Goal: Task Accomplishment & Management: Manage account settings

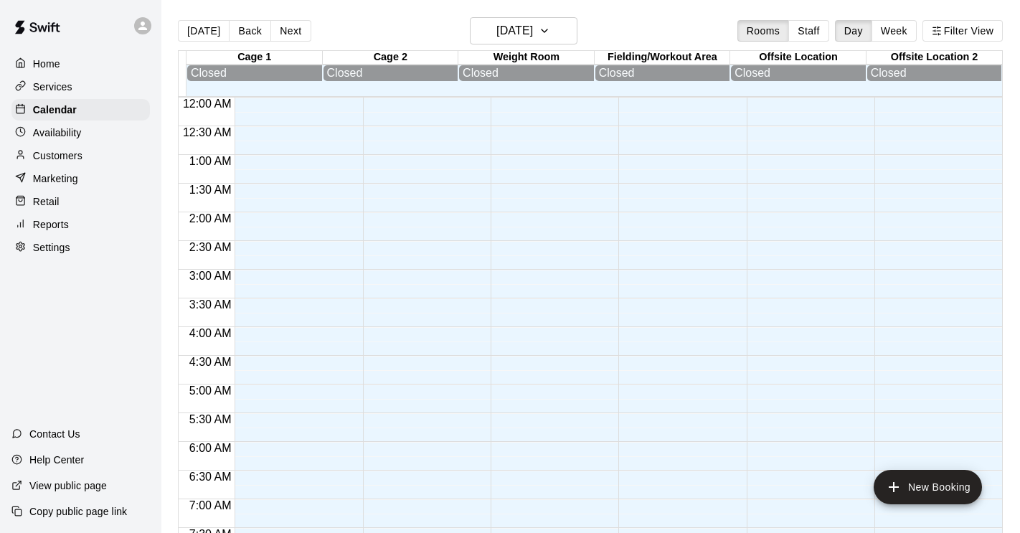
scroll to position [643, 0]
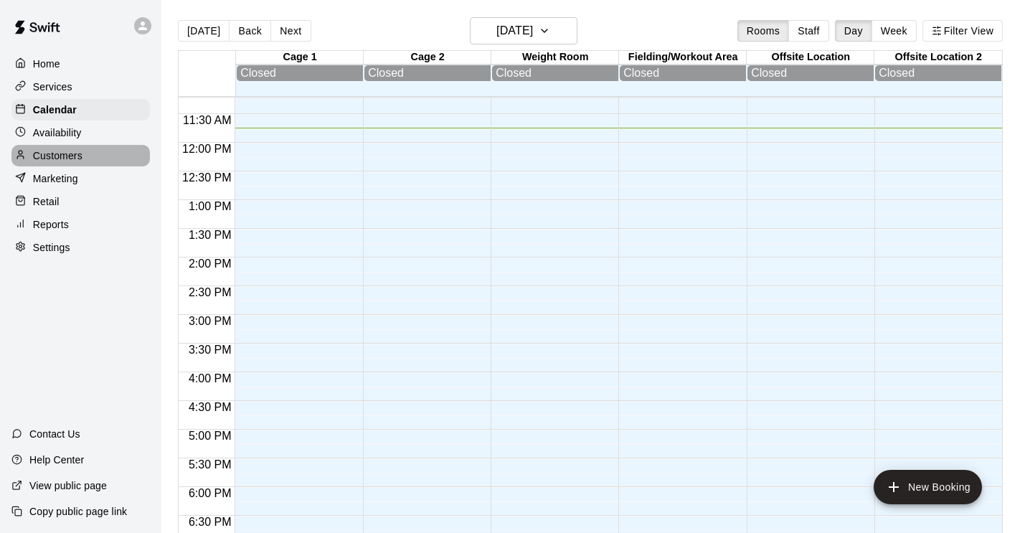
click at [57, 150] on p "Customers" at bounding box center [57, 155] width 49 height 14
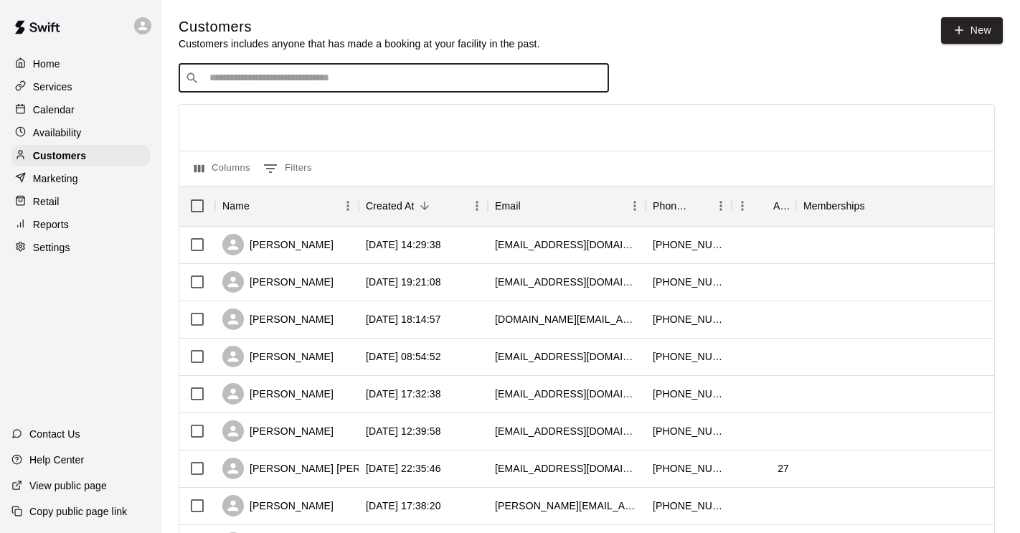
click at [244, 75] on input "Search customers by name or email" at bounding box center [403, 78] width 397 height 14
type input "**"
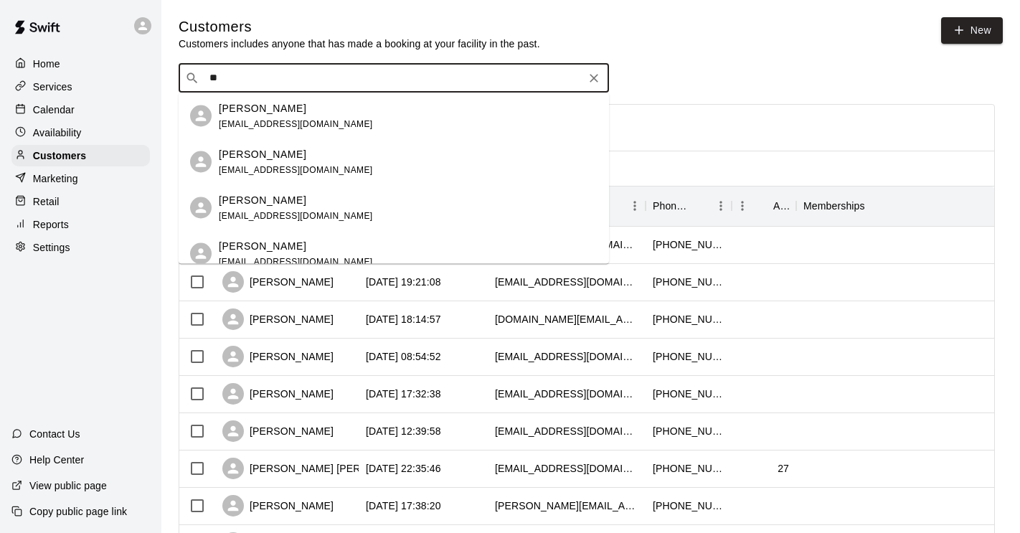
click at [260, 156] on p "[PERSON_NAME]" at bounding box center [263, 153] width 88 height 15
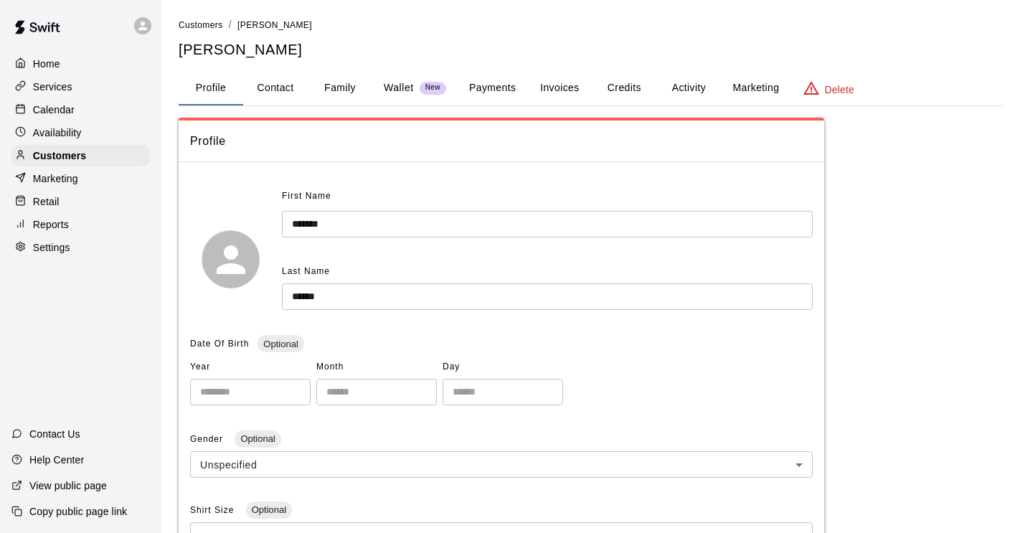
click at [408, 85] on p "Wallet" at bounding box center [399, 87] width 30 height 15
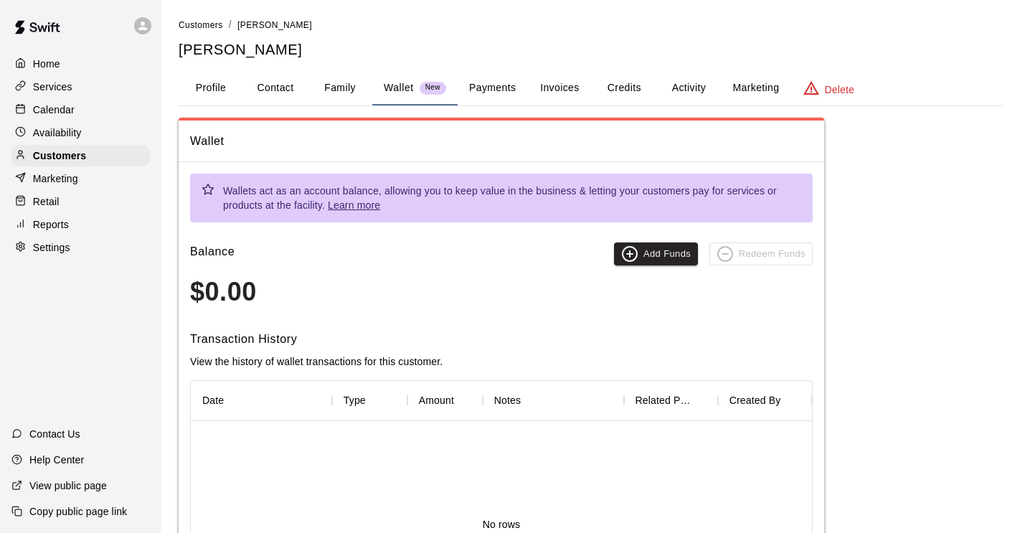
click at [509, 87] on button "Payments" at bounding box center [493, 88] width 70 height 34
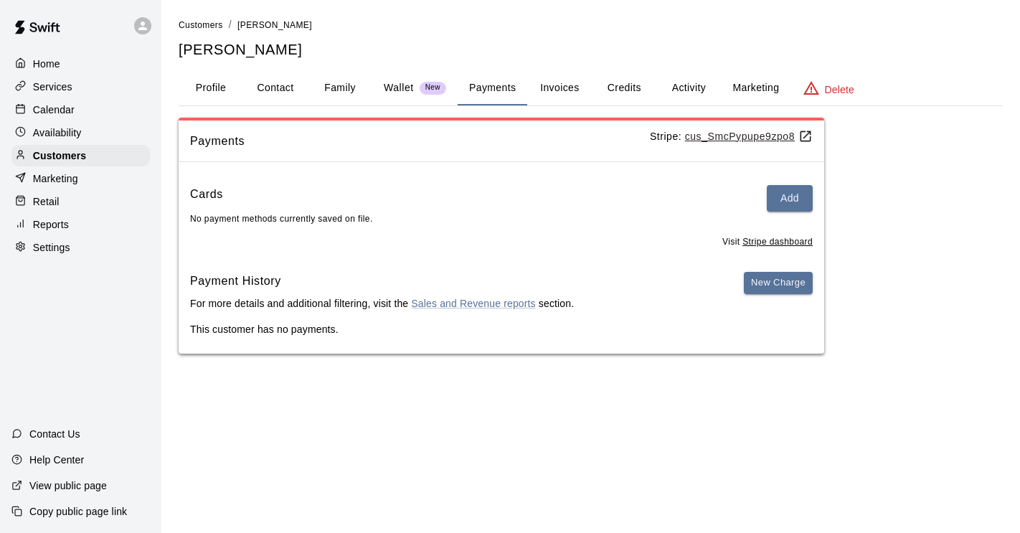
click at [564, 88] on button "Invoices" at bounding box center [559, 88] width 65 height 34
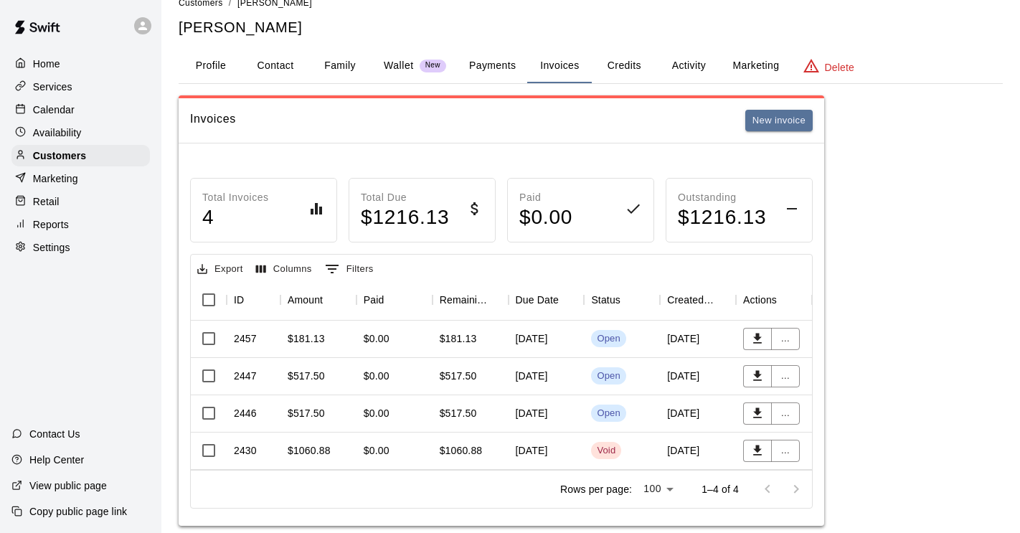
scroll to position [44, 0]
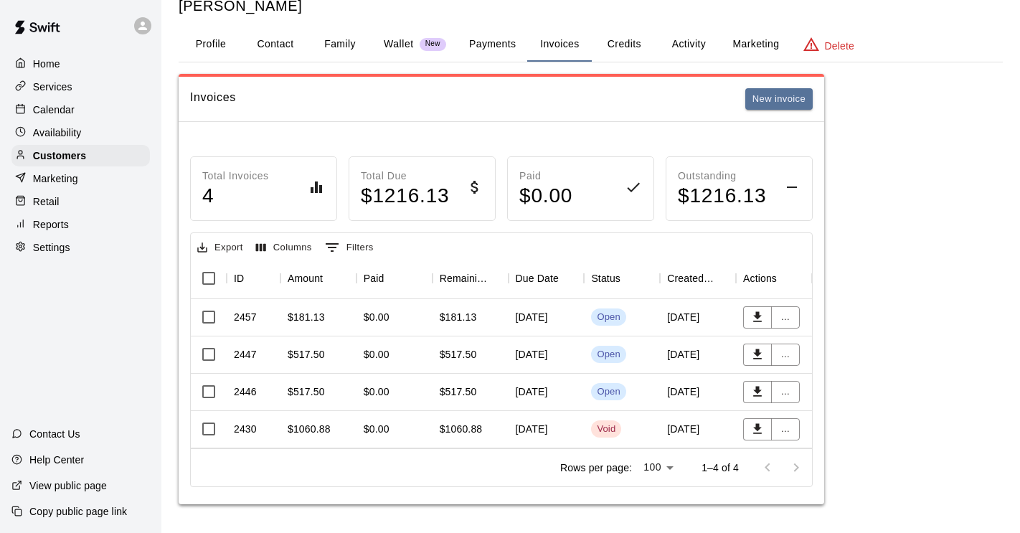
click at [285, 47] on button "Contact" at bounding box center [275, 44] width 65 height 34
select select "**"
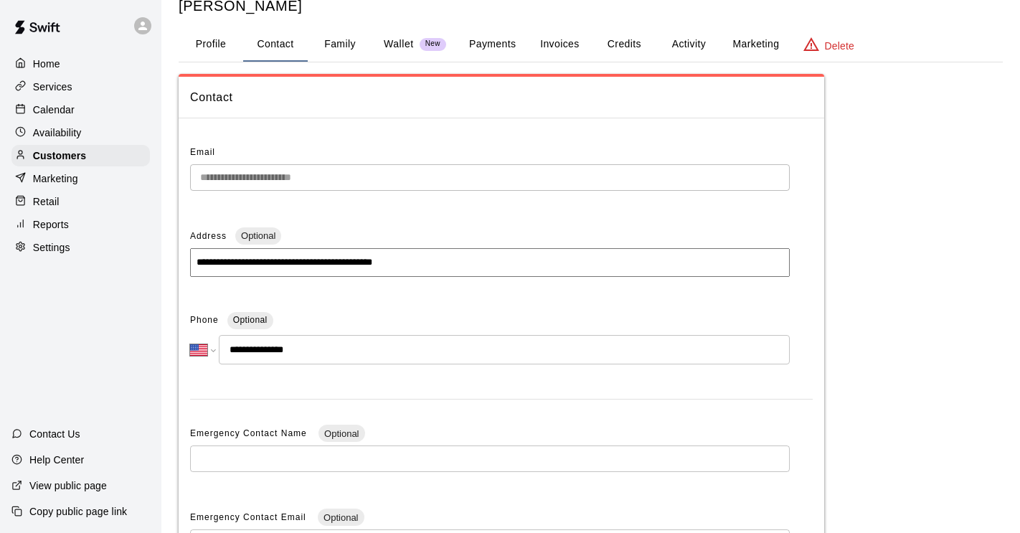
click at [221, 45] on button "Profile" at bounding box center [211, 44] width 65 height 34
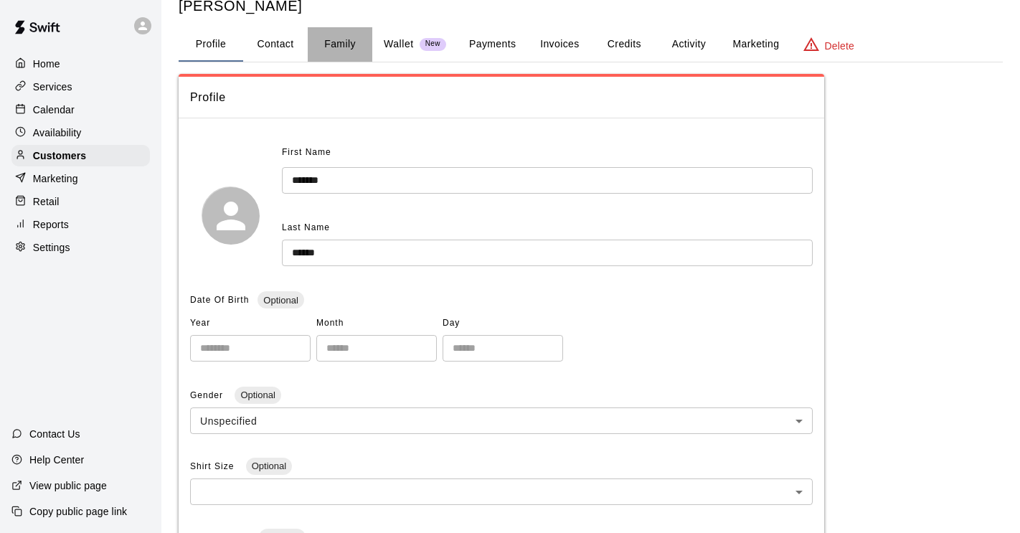
click at [344, 44] on button "Family" at bounding box center [340, 44] width 65 height 34
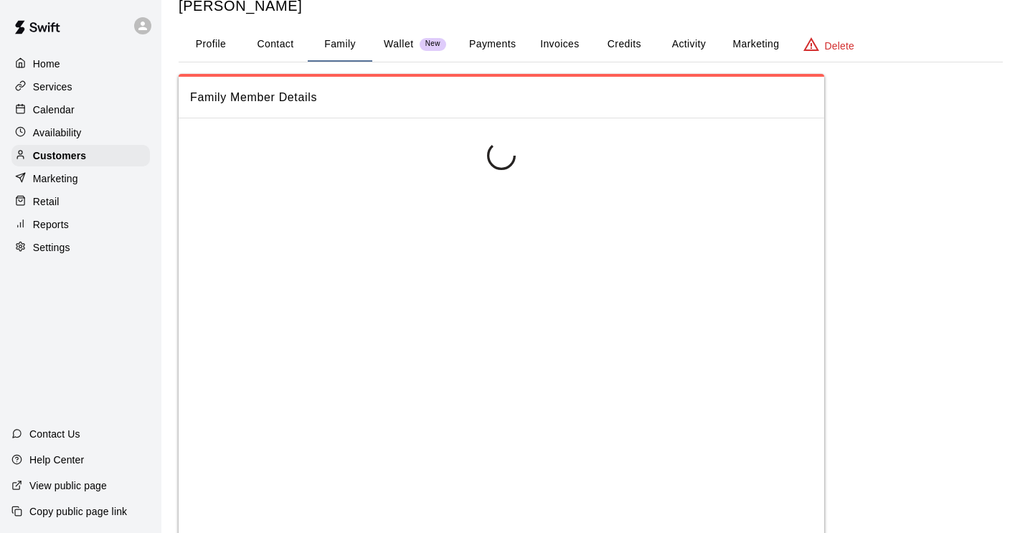
scroll to position [0, 0]
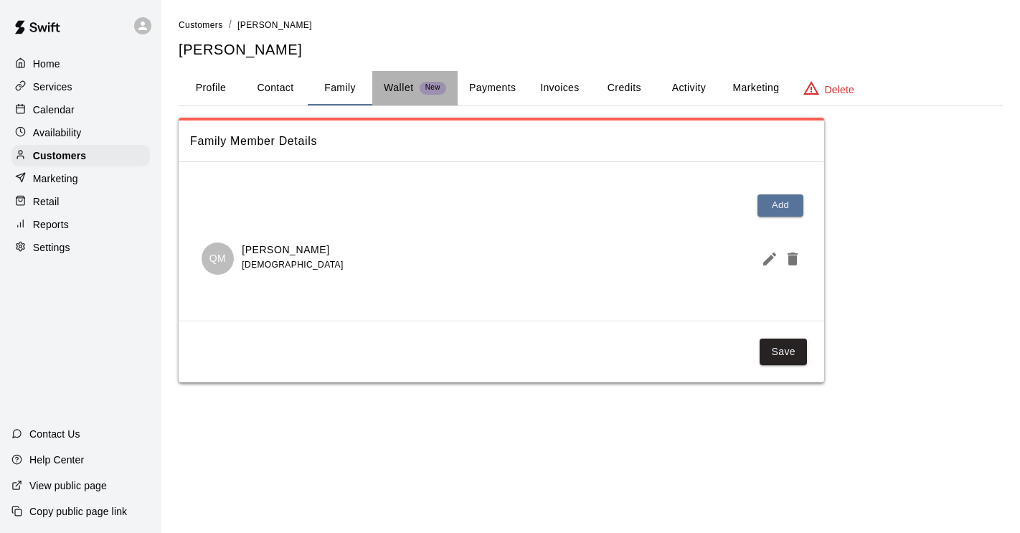
click at [395, 85] on p "Wallet" at bounding box center [399, 87] width 30 height 15
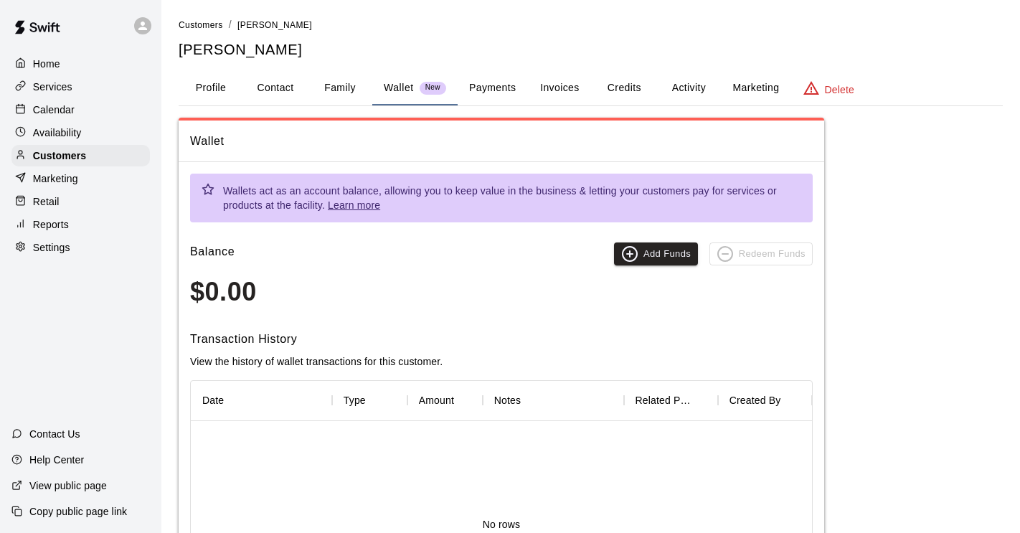
click at [482, 93] on button "Payments" at bounding box center [493, 88] width 70 height 34
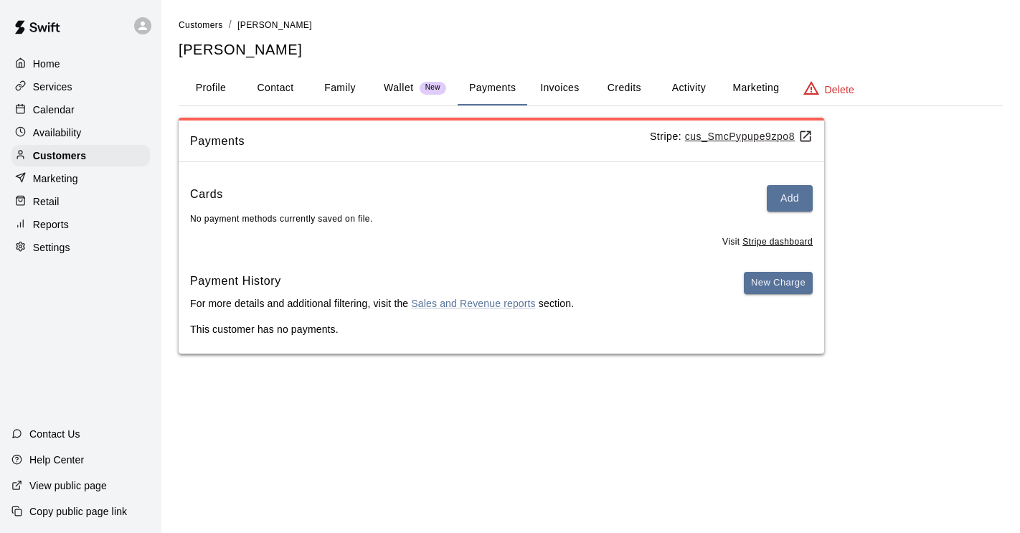
click at [554, 95] on button "Invoices" at bounding box center [559, 88] width 65 height 34
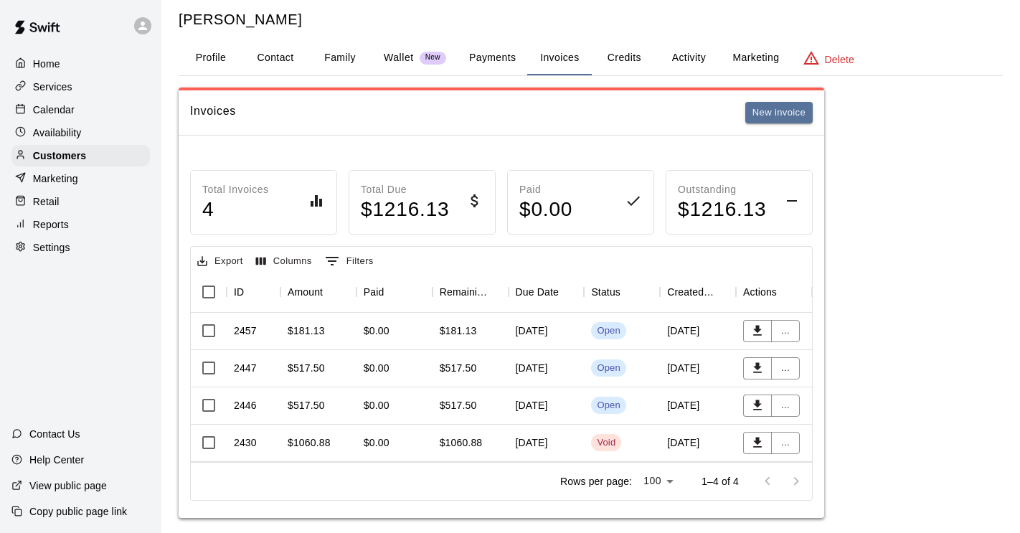
scroll to position [44, 0]
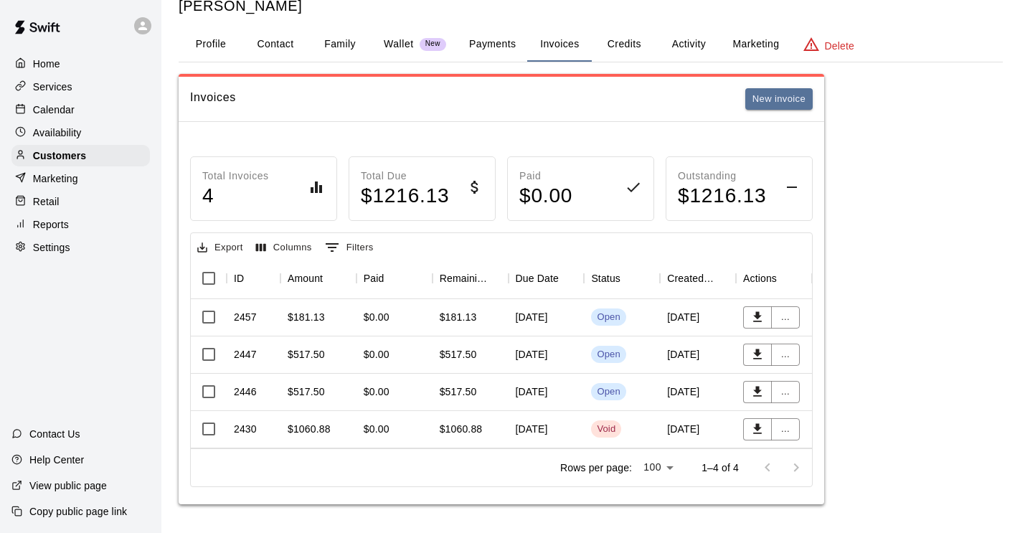
click at [568, 355] on div "[DATE]" at bounding box center [547, 354] width 76 height 37
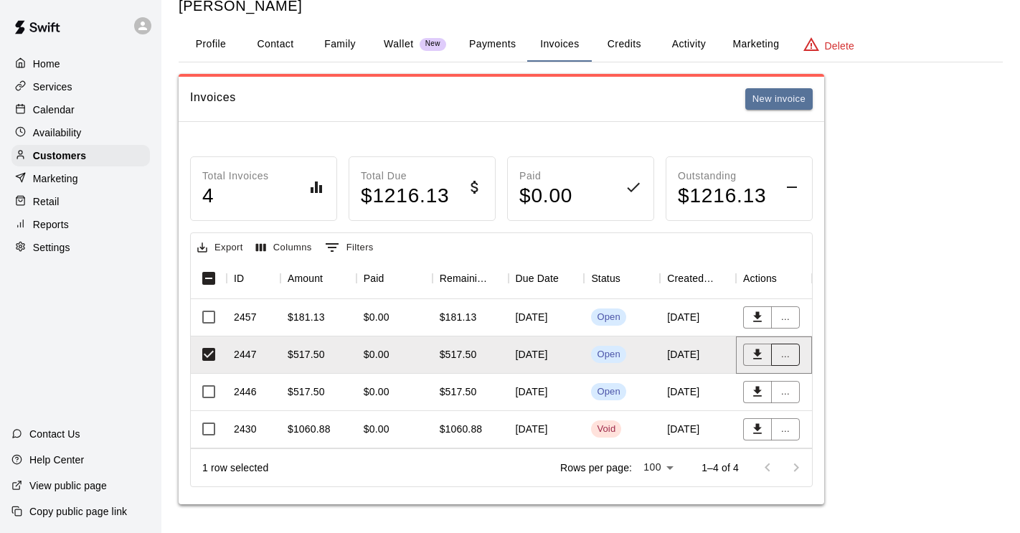
click at [788, 353] on button "..." at bounding box center [785, 355] width 29 height 22
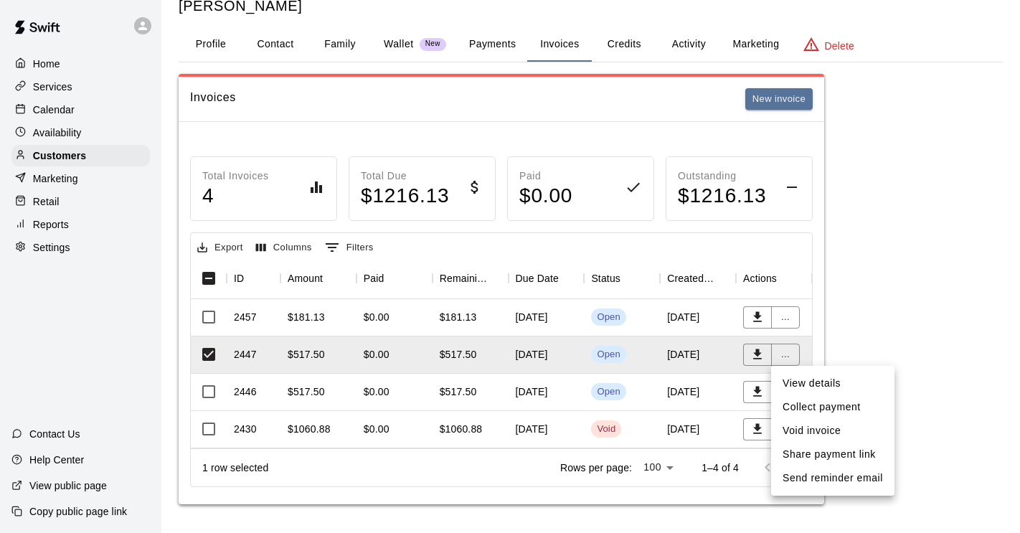
click at [788, 430] on li "Void invoice" at bounding box center [832, 431] width 123 height 24
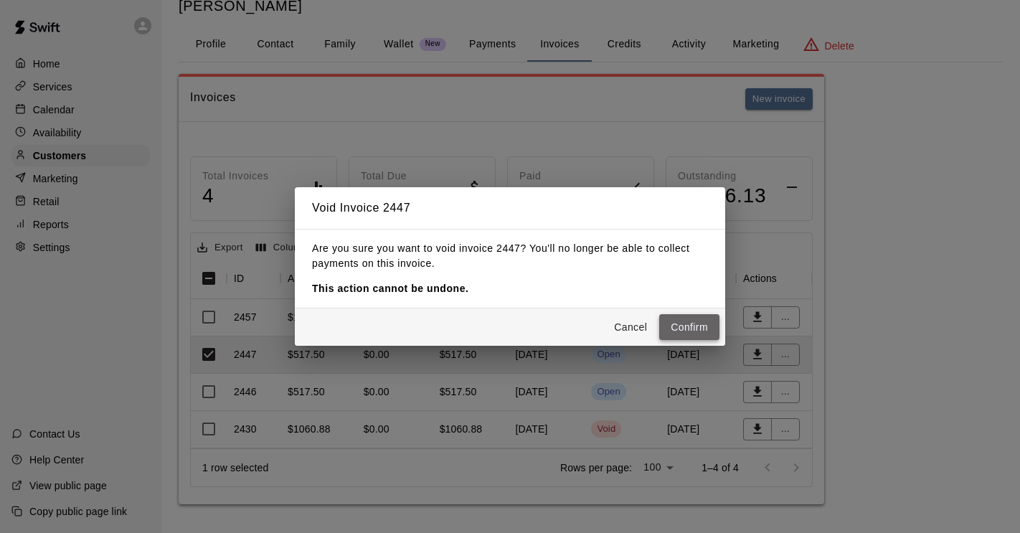
click at [690, 326] on button "Confirm" at bounding box center [689, 327] width 60 height 27
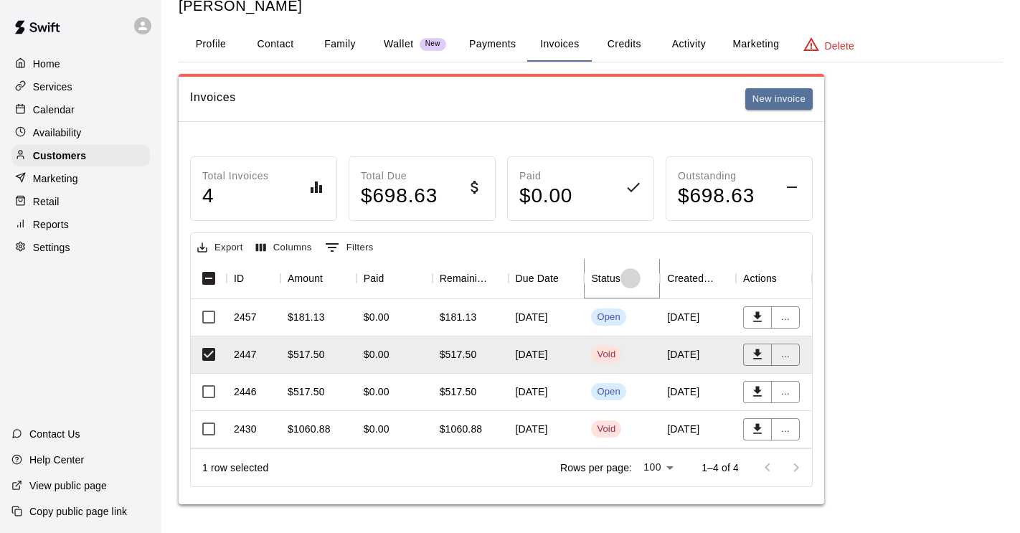
click at [625, 279] on icon "Sort" at bounding box center [630, 278] width 13 height 13
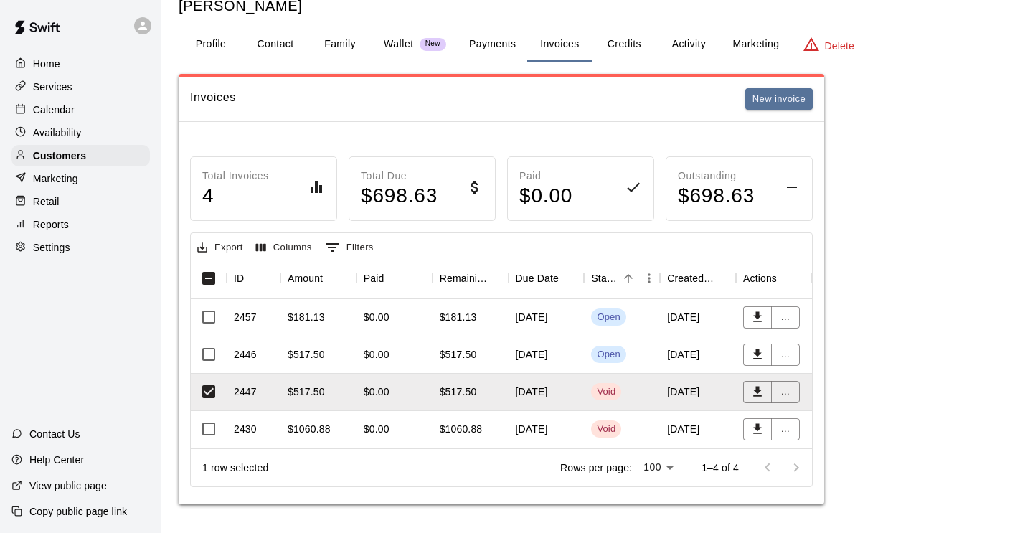
click at [569, 392] on div "[DATE]" at bounding box center [547, 392] width 76 height 37
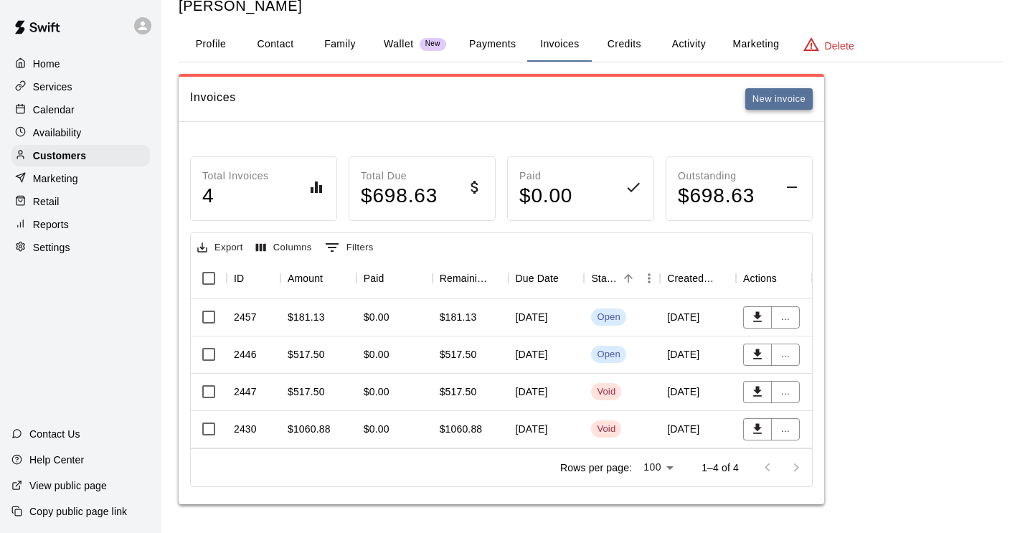
click at [778, 97] on button "New invoice" at bounding box center [778, 99] width 67 height 22
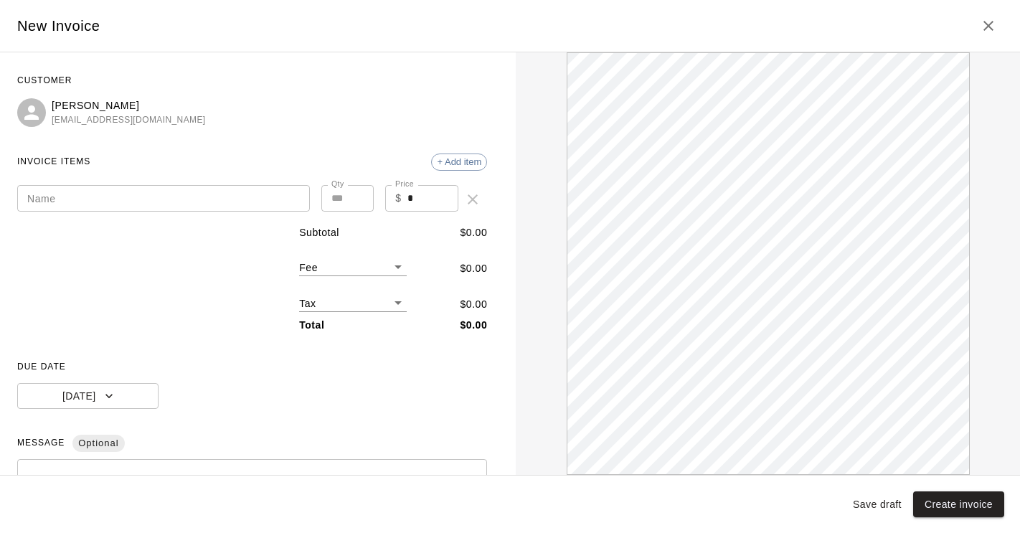
scroll to position [0, 0]
click at [235, 194] on input "Name" at bounding box center [163, 198] width 293 height 27
paste input "**********"
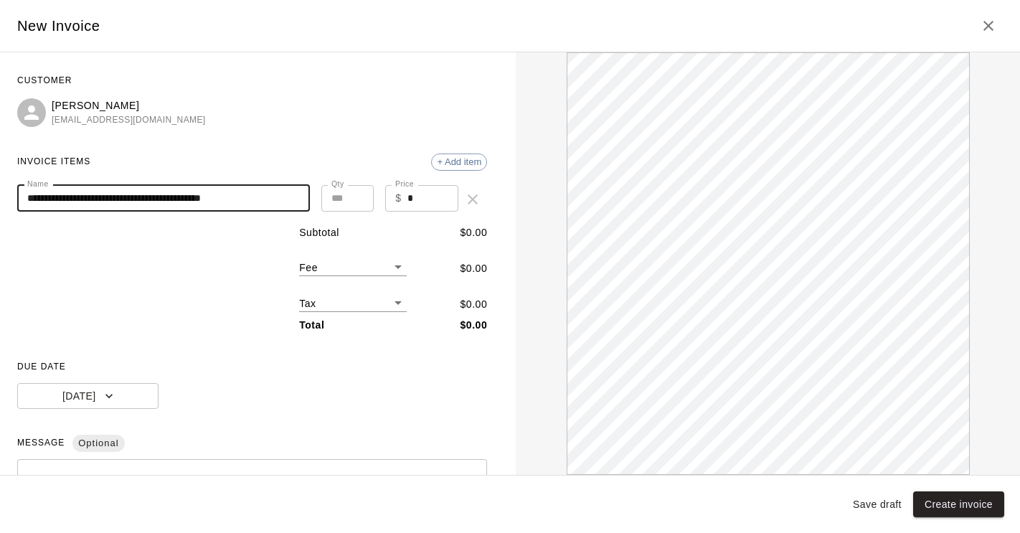
drag, startPoint x: 275, startPoint y: 199, endPoint x: 262, endPoint y: 195, distance: 13.4
click at [262, 195] on input "**********" at bounding box center [163, 198] width 293 height 27
type input "**********"
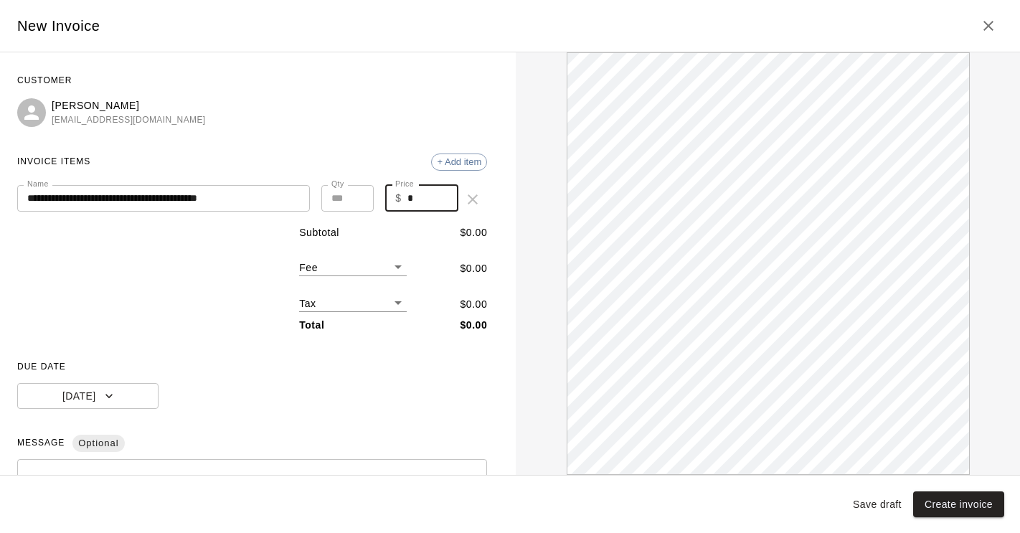
click at [408, 195] on input "*" at bounding box center [433, 198] width 52 height 27
type input "***"
click at [367, 267] on body "**********" at bounding box center [510, 244] width 1020 height 577
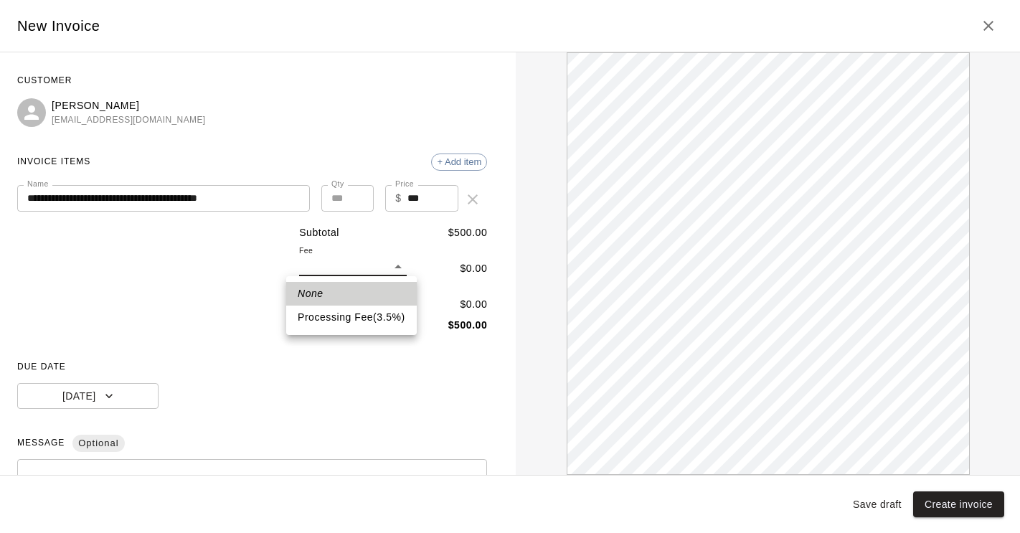
click at [354, 318] on li "Processing Fee ( 3.5 % )" at bounding box center [351, 318] width 131 height 24
type input "**"
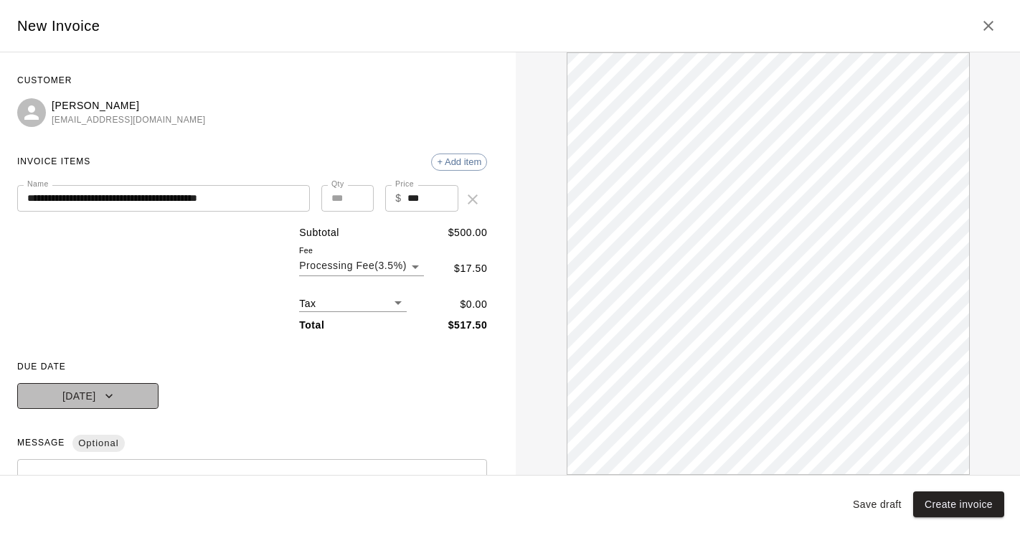
click at [114, 398] on button "Today" at bounding box center [87, 396] width 141 height 27
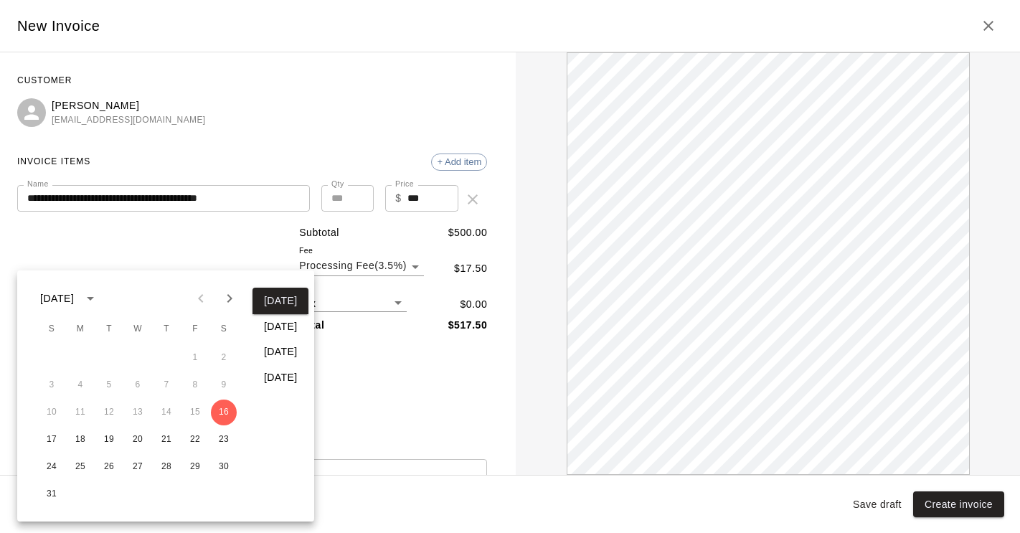
click at [230, 298] on icon "Next month" at bounding box center [229, 298] width 5 height 9
click at [200, 357] on button "5" at bounding box center [195, 358] width 26 height 26
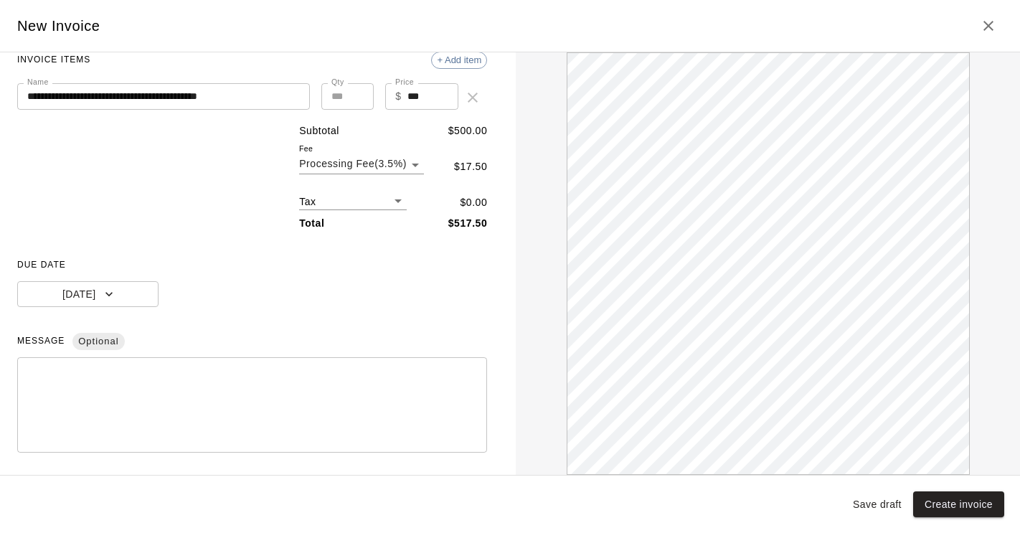
scroll to position [174, 0]
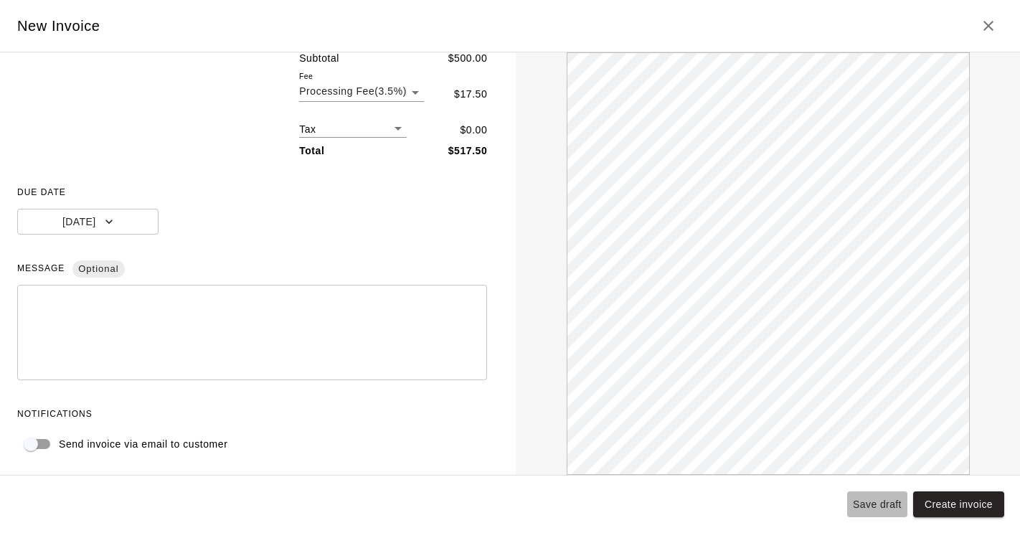
click at [869, 504] on button "Save draft" at bounding box center [877, 504] width 60 height 27
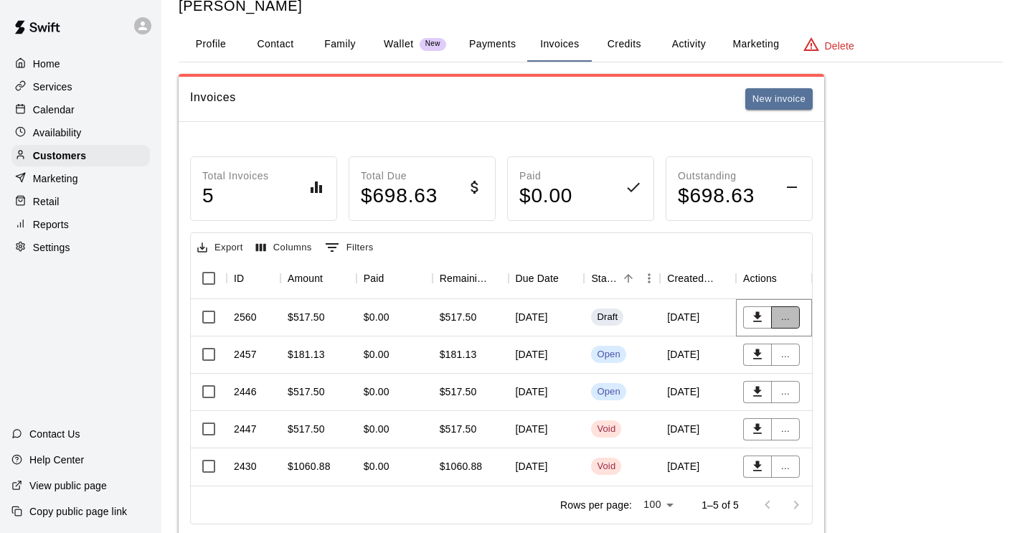
click at [786, 313] on button "..." at bounding box center [785, 317] width 29 height 22
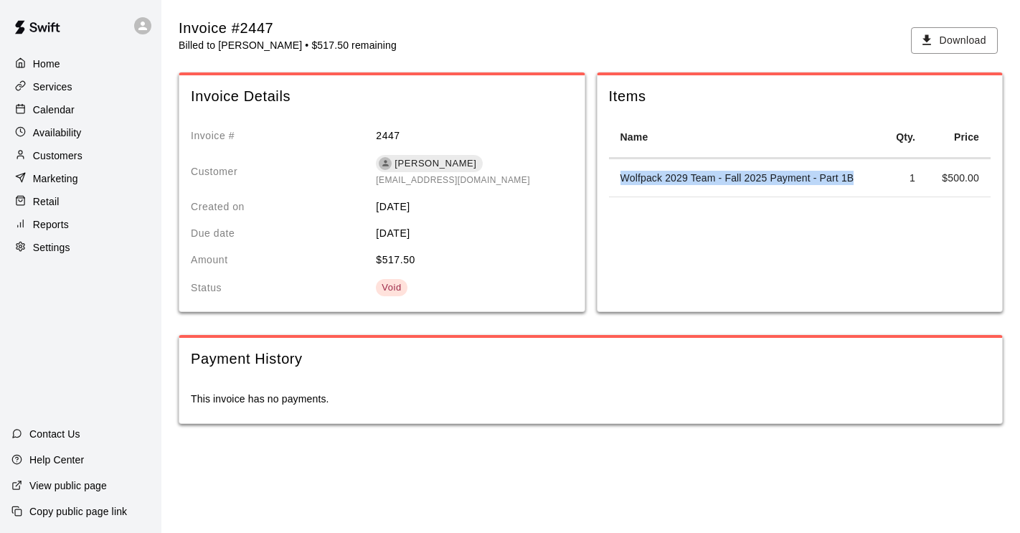
drag, startPoint x: 864, startPoint y: 178, endPoint x: 618, endPoint y: 175, distance: 246.1
click at [618, 175] on td "Wolfpack 2029 Team - Fall 2025 Payment - Part 1B" at bounding box center [745, 178] width 273 height 38
copy td "Wolfpack 2029 Team - Fall 2025 Payment - Part 1B"
